Goal: Communication & Community: Connect with others

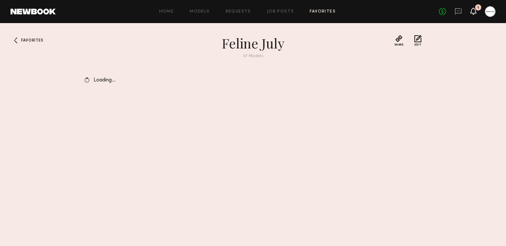
click at [472, 12] on icon at bounding box center [473, 11] width 5 height 5
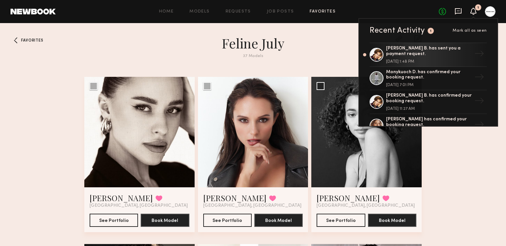
click at [460, 13] on icon at bounding box center [458, 11] width 7 height 6
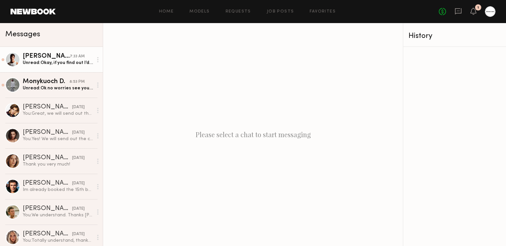
click at [62, 63] on div "Unread: Okay, if you find out I’d love to participate. :)" at bounding box center [58, 63] width 70 height 6
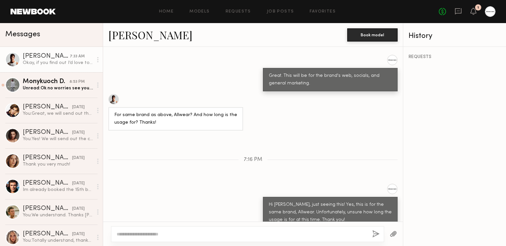
scroll to position [653, 0]
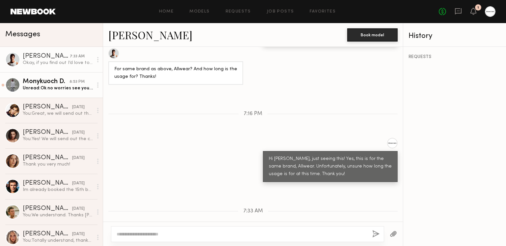
click at [78, 94] on link "Monykuoch D. 8:53 PM Unread: Ok no worries see you guys [DATE] and 2138874175" at bounding box center [51, 84] width 103 height 25
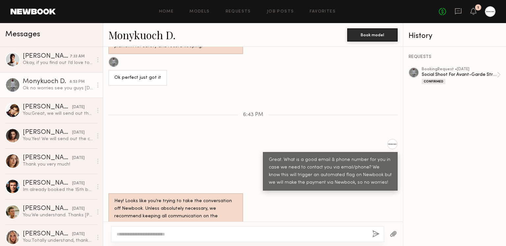
scroll to position [492, 0]
